Goal: Transaction & Acquisition: Purchase product/service

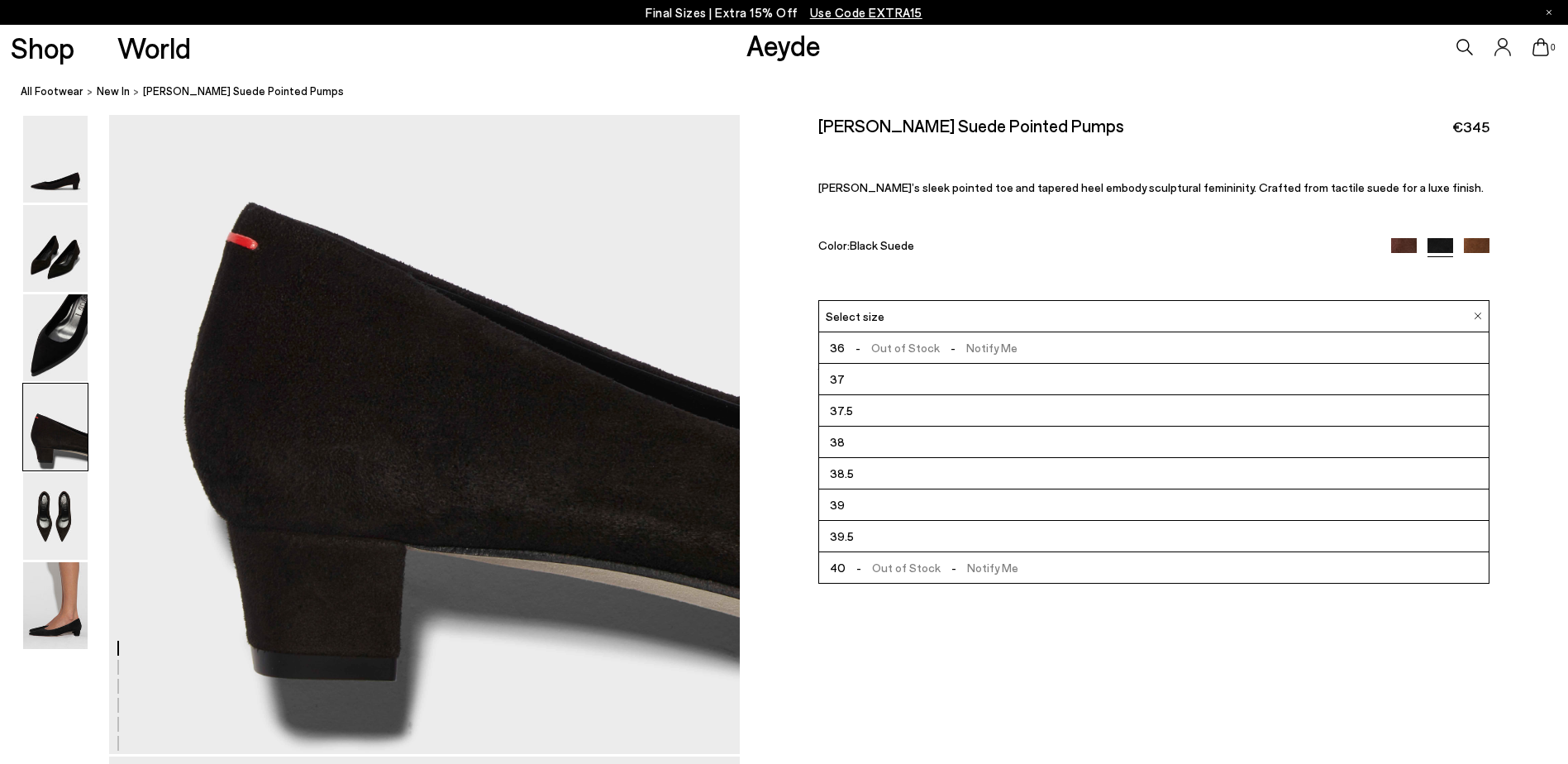
scroll to position [91, 0]
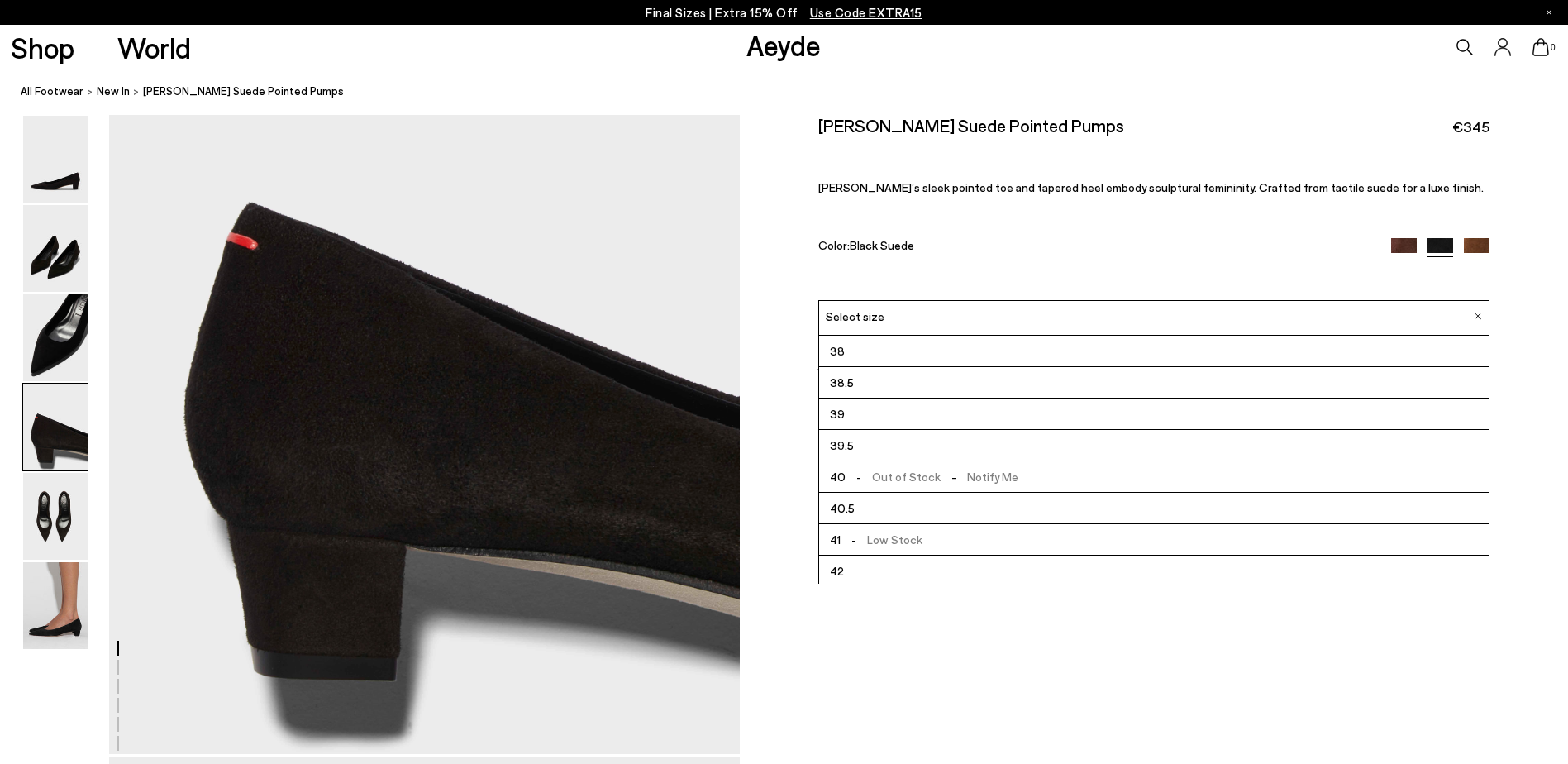
click at [898, 535] on span "- Low Stock" at bounding box center [881, 539] width 82 height 21
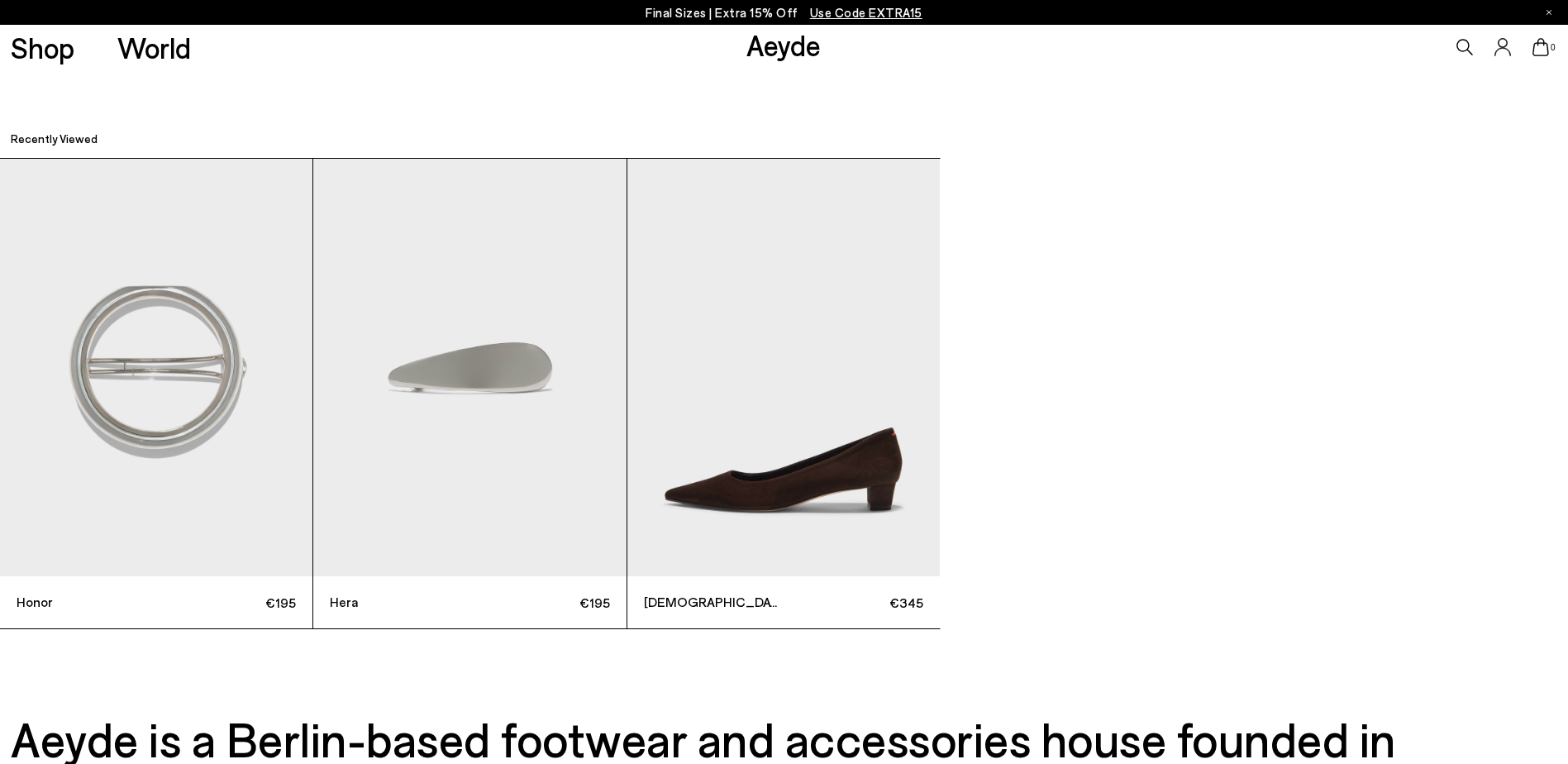
scroll to position [5600, 0]
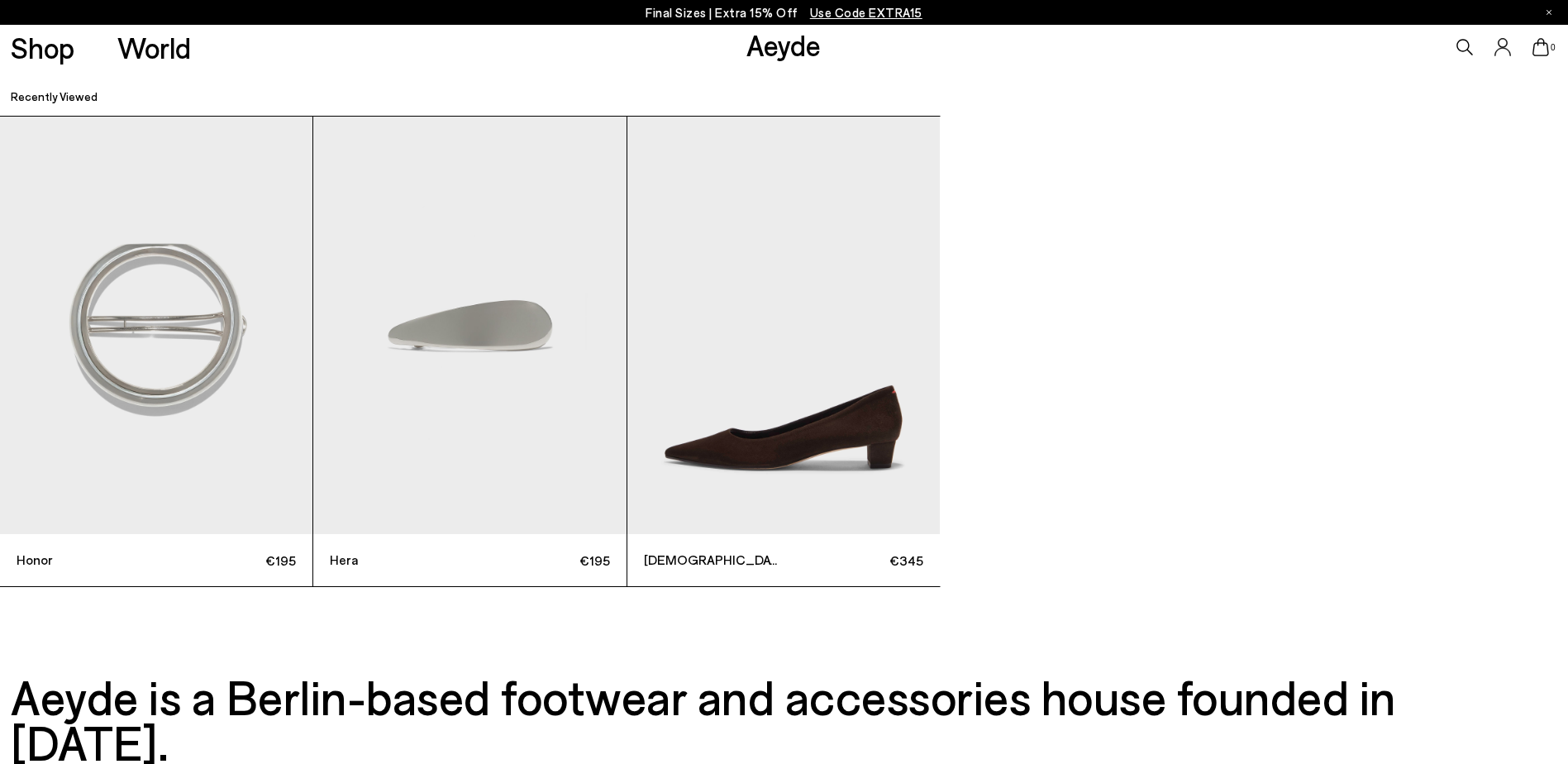
click at [809, 459] on img "3 / 3" at bounding box center [784, 325] width 313 height 418
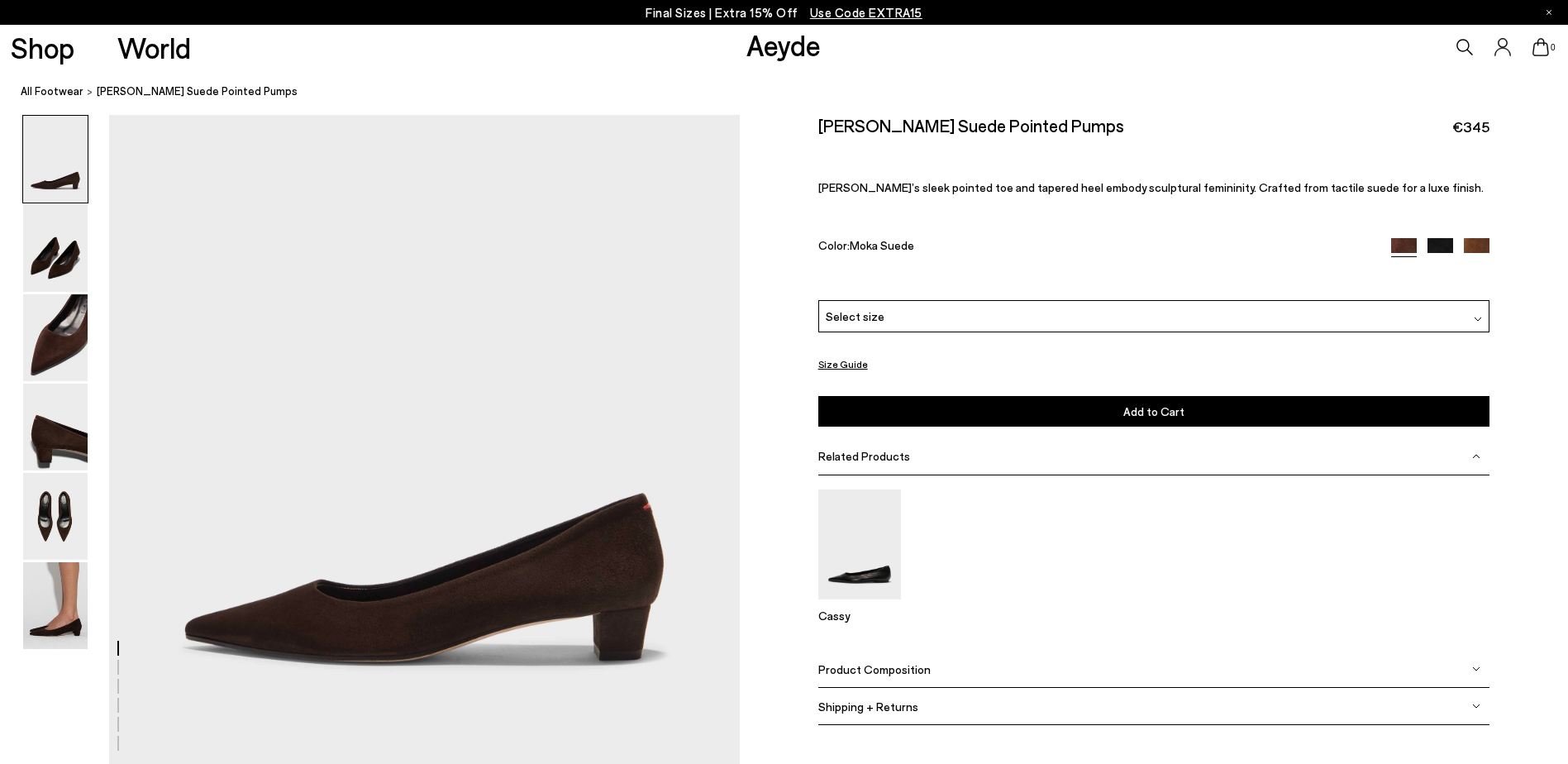
click at [1444, 242] on img at bounding box center [1440, 251] width 26 height 26
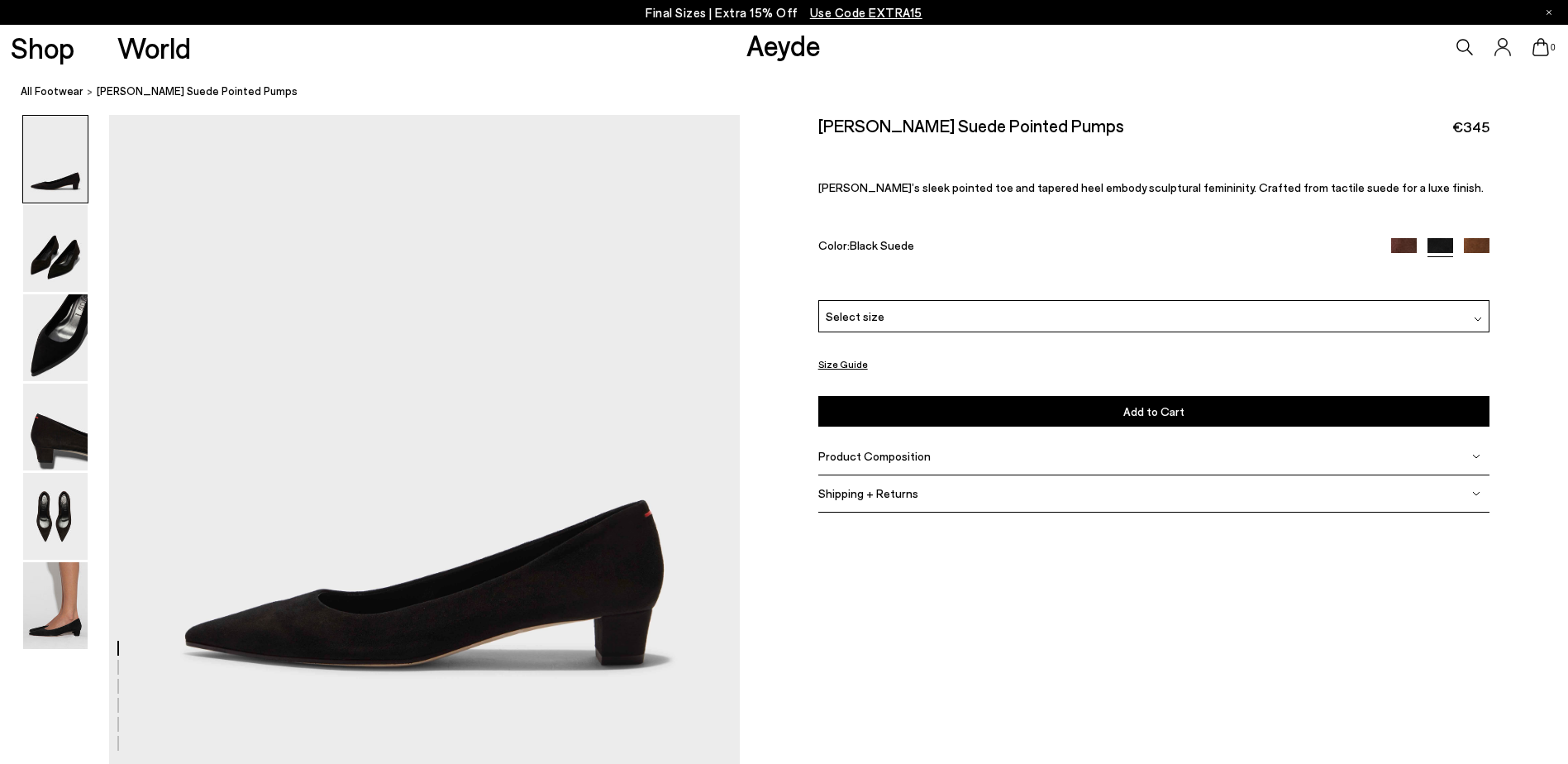
click at [1011, 323] on div "Select size" at bounding box center [1155, 316] width 672 height 32
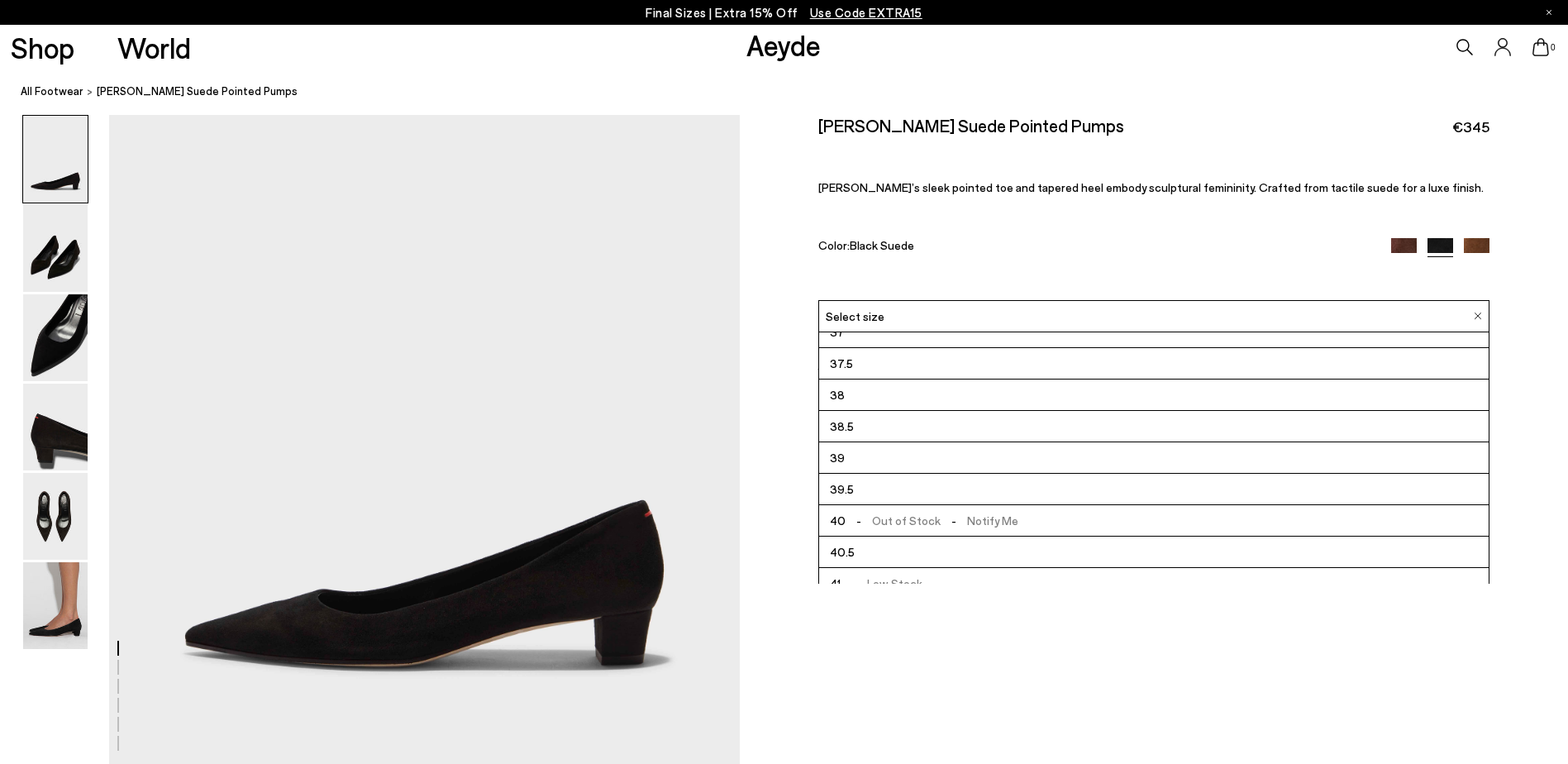
scroll to position [94, 0]
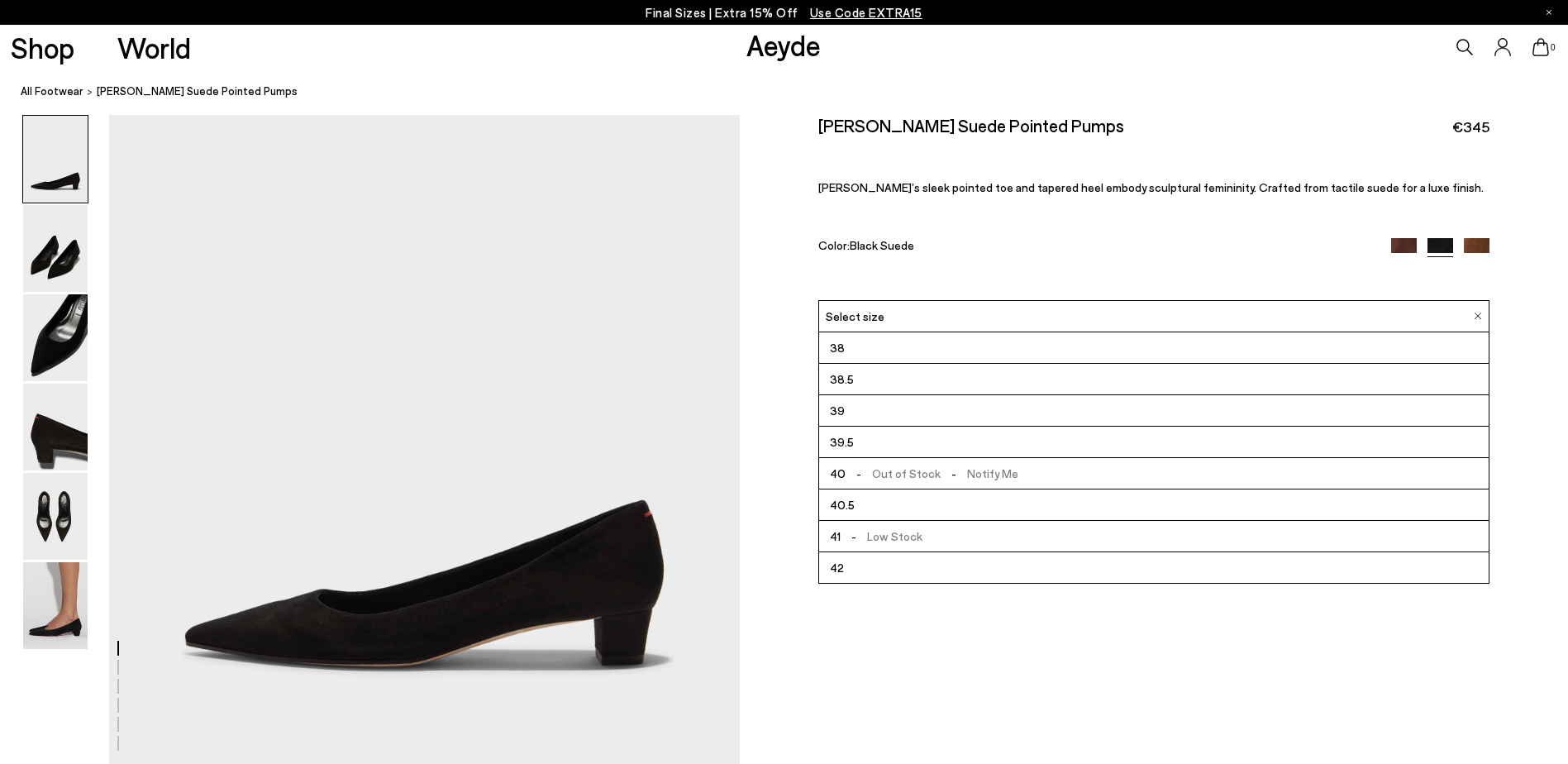
click at [889, 532] on span "- Low Stock" at bounding box center [881, 536] width 82 height 21
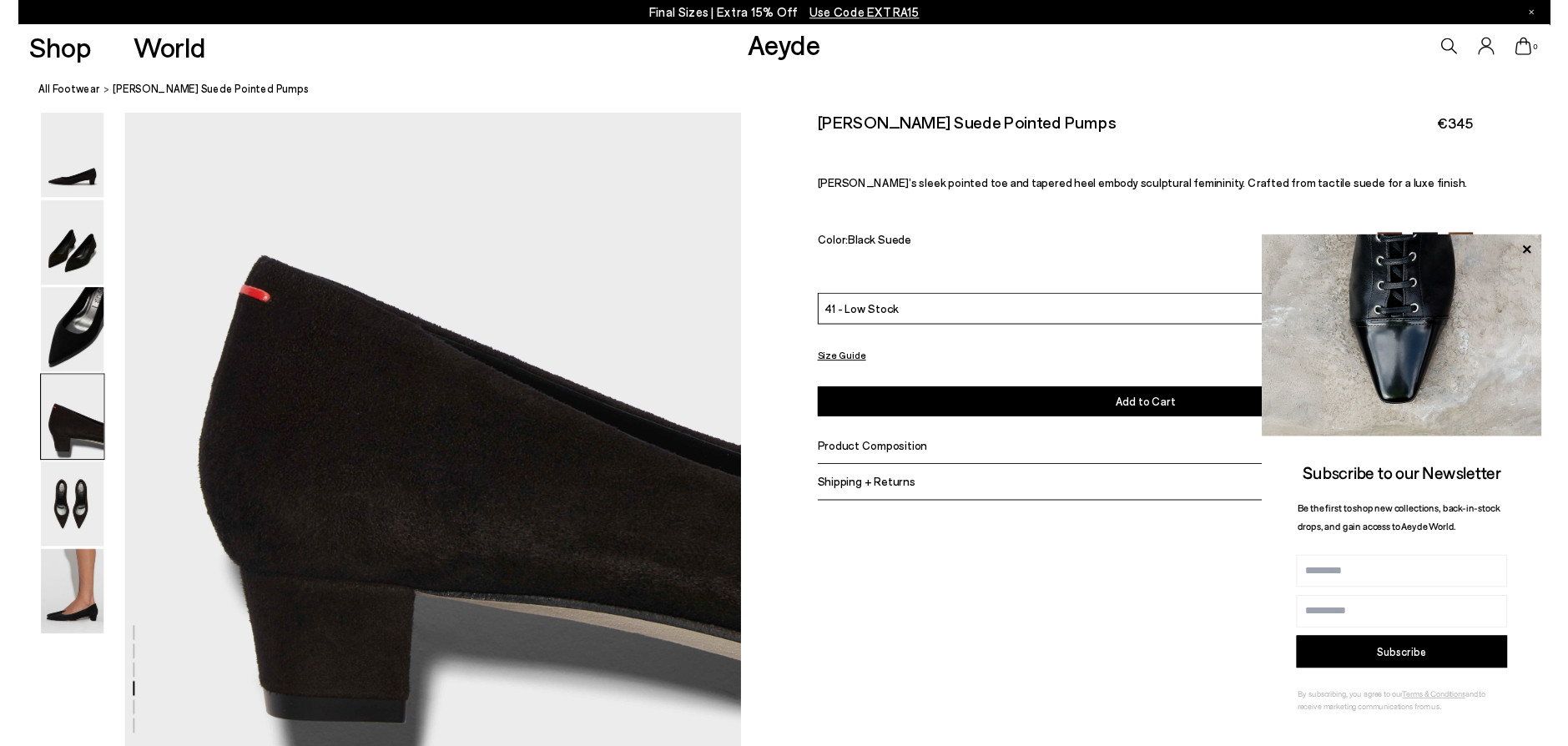
scroll to position [2461, 0]
